Goal: Task Accomplishment & Management: Use online tool/utility

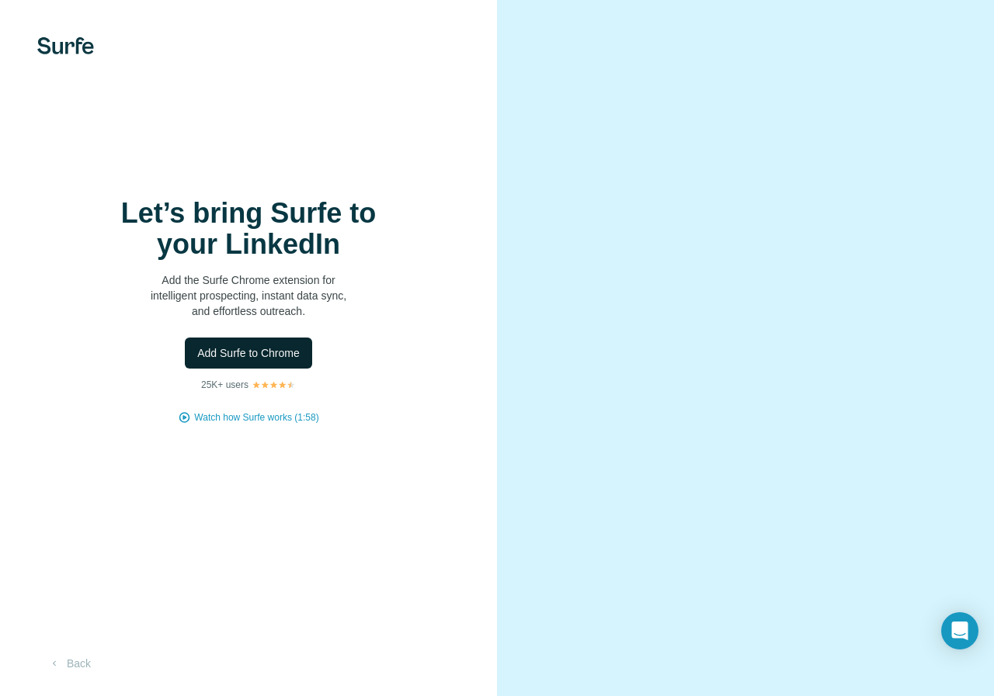
click at [265, 362] on button "Add Surfe to Chrome" at bounding box center [248, 353] width 127 height 31
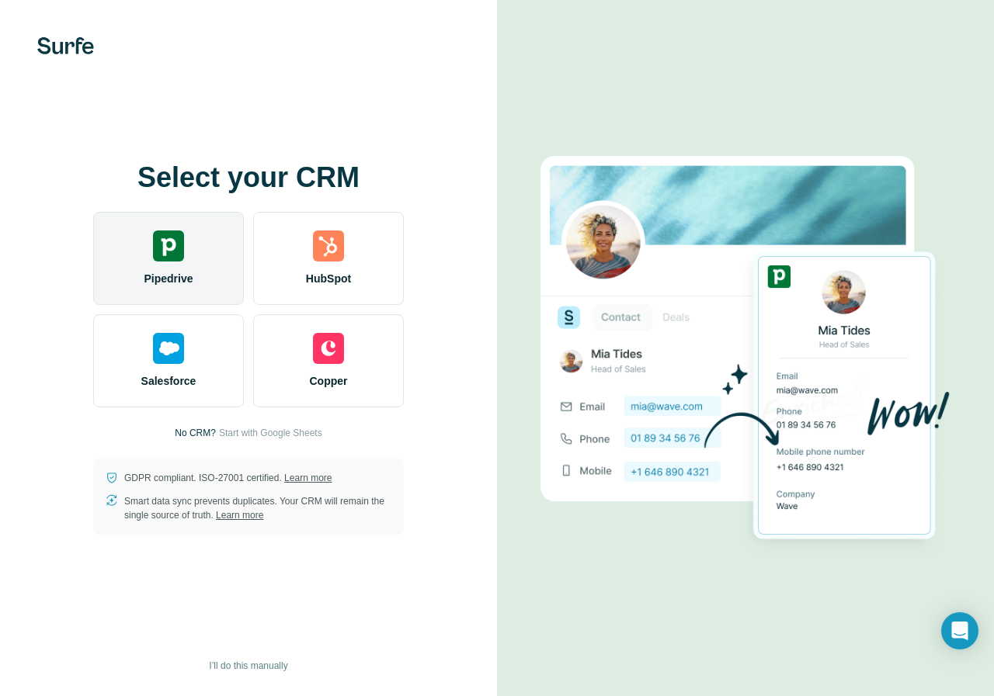
click at [182, 271] on span "Pipedrive" at bounding box center [168, 279] width 49 height 16
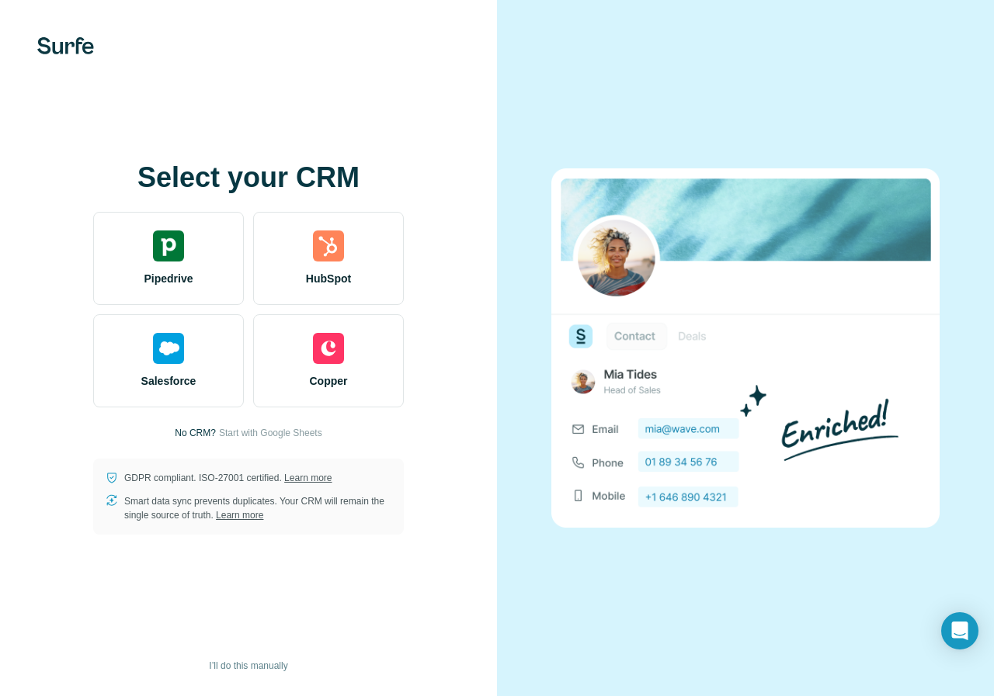
click at [893, 409] on img at bounding box center [745, 347] width 388 height 359
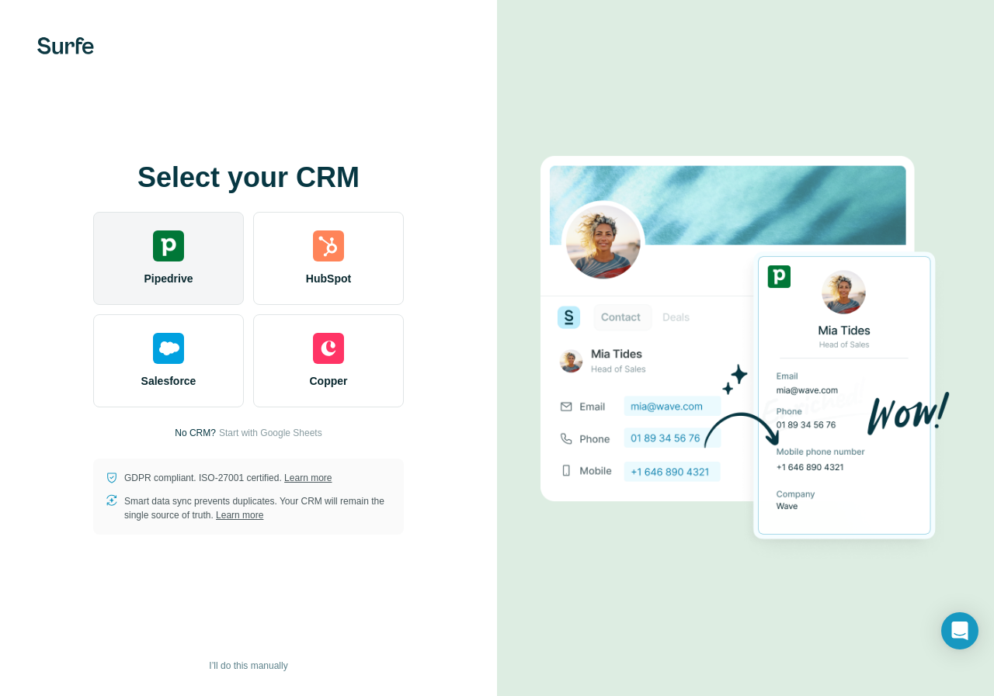
click at [154, 264] on div "Pipedrive" at bounding box center [168, 258] width 151 height 93
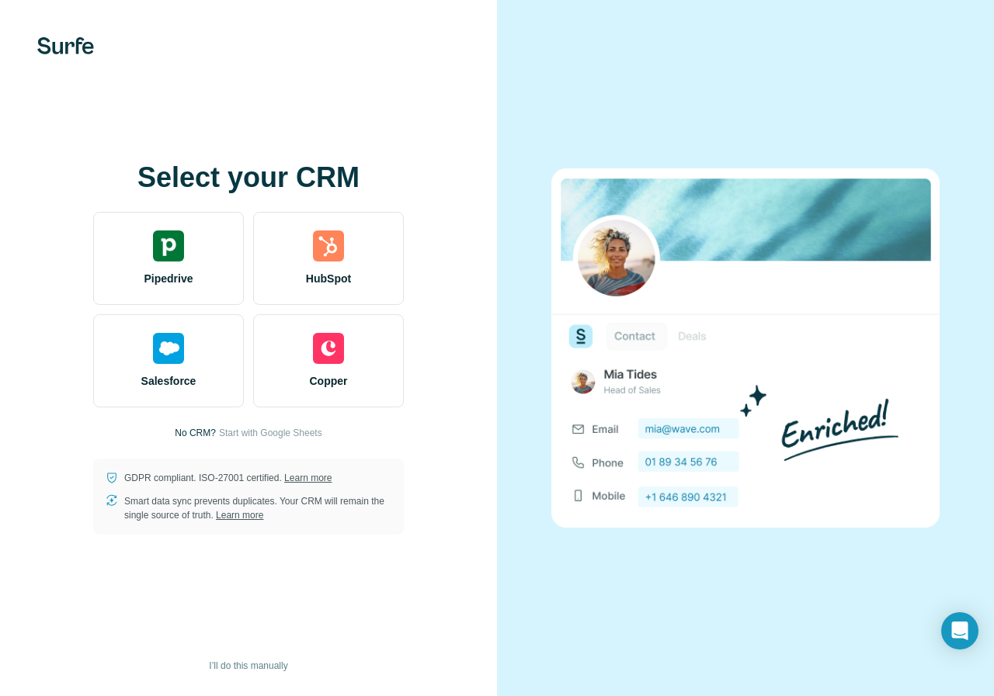
drag, startPoint x: 694, startPoint y: 112, endPoint x: 689, endPoint y: 129, distance: 17.7
click at [694, 112] on div at bounding box center [745, 348] width 497 height 696
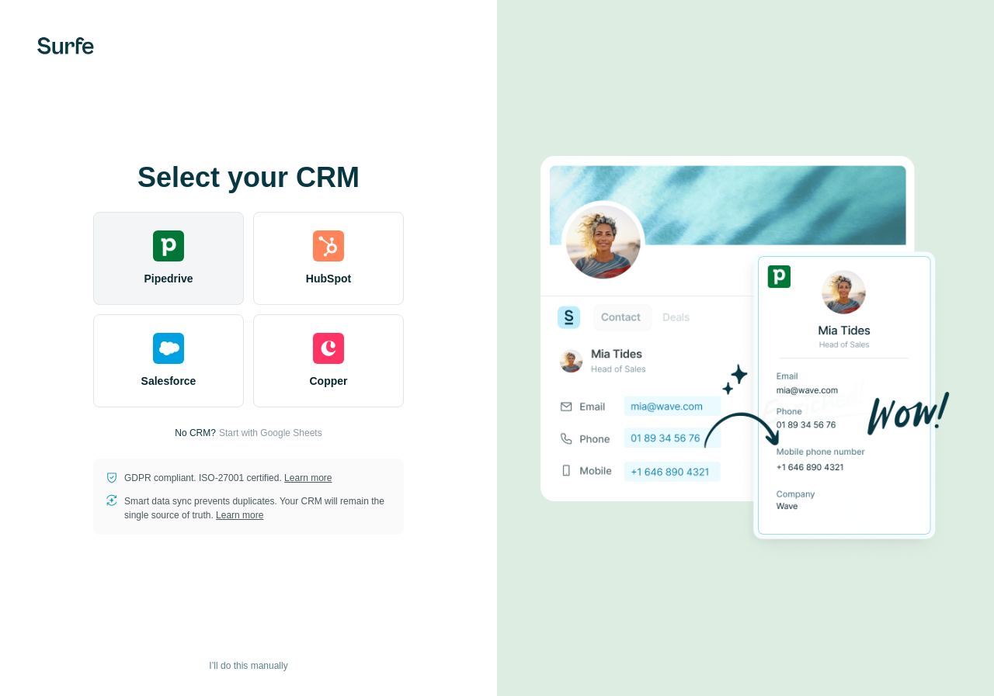
click at [176, 259] on img at bounding box center [168, 246] width 31 height 31
